Goal: Obtain resource: Download file/media

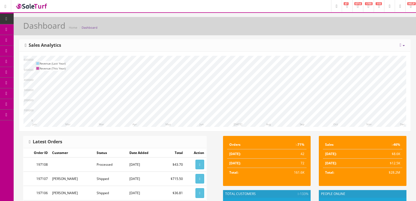
click at [43, 115] on link "Report Builder" at bounding box center [42, 115] width 57 height 11
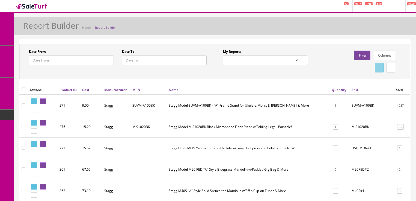
click at [294, 61] on select "Completed Store Purchases (POS) Completed Store Sales/Trades (POS) Completed St…" at bounding box center [261, 60] width 76 height 10
select select "213"
click at [223, 55] on select "Completed Store Purchases (POS) Completed Store Sales/Trades (POS) Completed St…" at bounding box center [261, 60] width 76 height 10
type input "2022-07-01"
type input "2022-08-31"
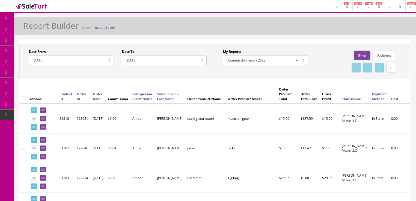
click at [105, 60] on button "button" at bounding box center [109, 60] width 9 height 10
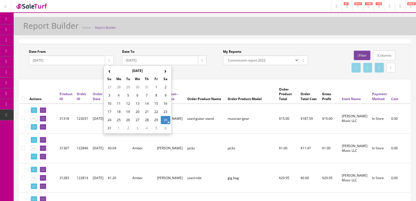
click at [154, 87] on td "1" at bounding box center [156, 87] width 9 height 8
type input "2025-08-01"
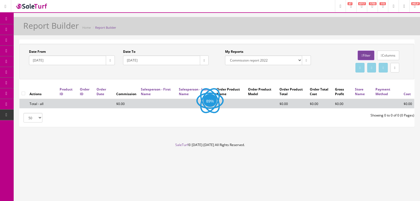
click at [204, 61] on icon "button" at bounding box center [204, 60] width 1 height 3
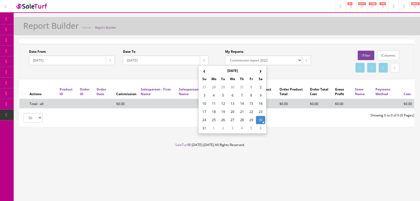
click at [205, 128] on td "31" at bounding box center [203, 128] width 9 height 8
type input "2025-08-31"
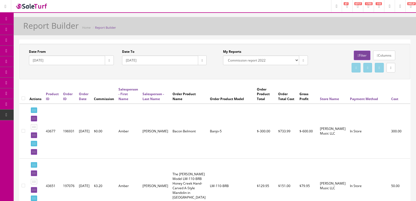
click at [364, 55] on link "Filter" at bounding box center [362, 56] width 16 height 10
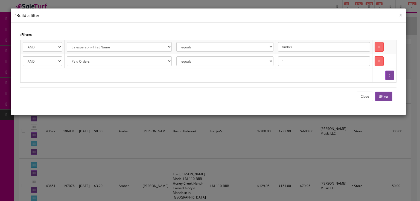
click at [388, 97] on button "Filter" at bounding box center [383, 97] width 17 height 10
click at [365, 97] on button "Close" at bounding box center [365, 97] width 16 height 10
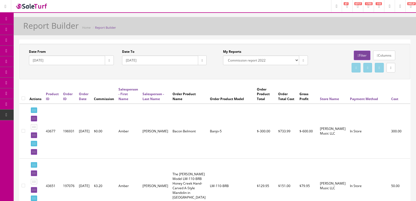
click at [387, 70] on link at bounding box center [391, 68] width 9 height 10
click at [325, 83] on link "CSV File" at bounding box center [323, 83] width 12 height 5
click at [364, 55] on link "Filter" at bounding box center [362, 56] width 16 height 10
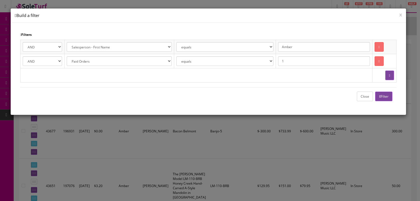
drag, startPoint x: 308, startPoint y: 47, endPoint x: 278, endPoint y: 31, distance: 34.0
click at [281, 36] on div "Filters AND OR Address 1 City Email First Name Last Name Zipcode Amazon ID Ebay…" at bounding box center [208, 69] width 395 height 92
type input "Vincent"
click at [386, 95] on button "Filter" at bounding box center [383, 97] width 17 height 10
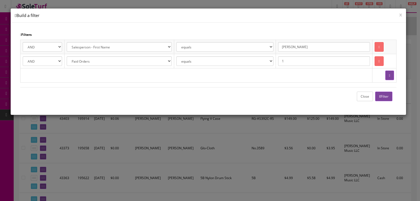
click at [364, 96] on button "Close" at bounding box center [365, 97] width 16 height 10
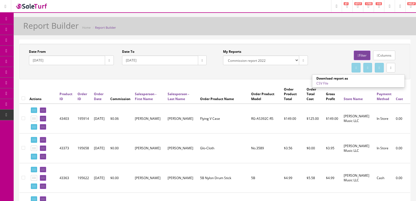
click at [324, 83] on link "CSV File" at bounding box center [323, 83] width 12 height 5
